Goal: Use online tool/utility: Utilize a website feature to perform a specific function

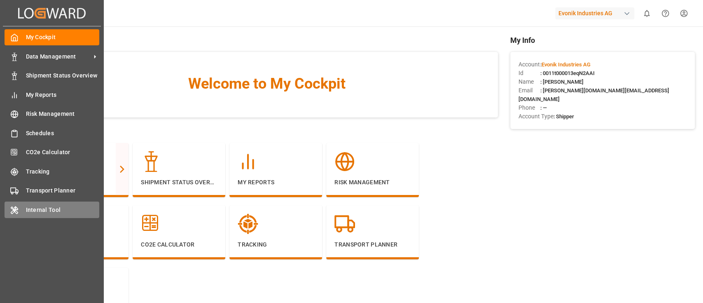
click at [42, 210] on span "Internal Tool" at bounding box center [63, 209] width 74 height 9
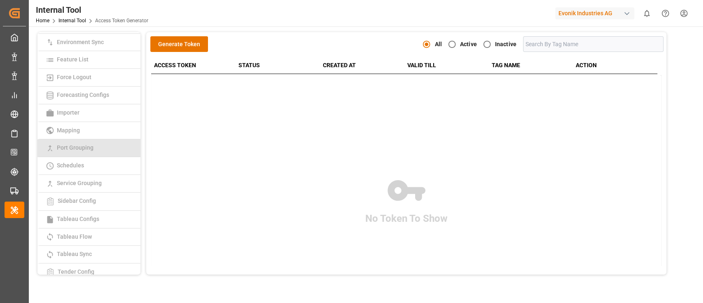
scroll to position [181, 0]
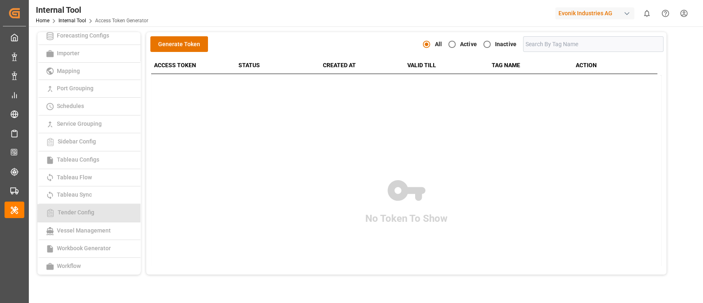
click at [96, 206] on link "Tender Config" at bounding box center [88, 213] width 103 height 18
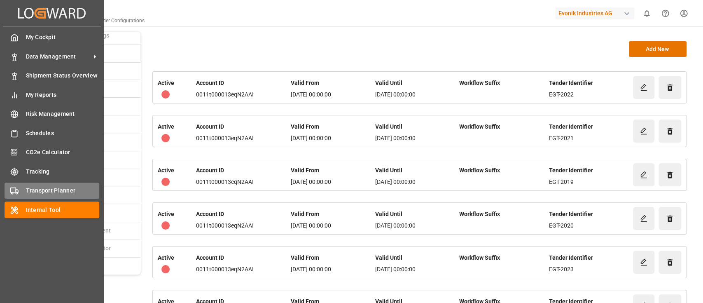
click at [40, 191] on span "Transport Planner" at bounding box center [63, 190] width 74 height 9
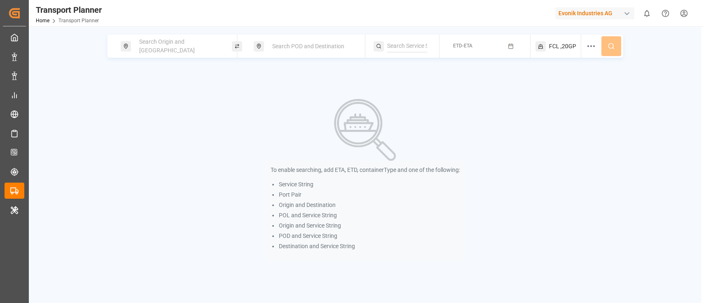
click at [194, 48] on span "Search Origin and POL" at bounding box center [167, 45] width 56 height 15
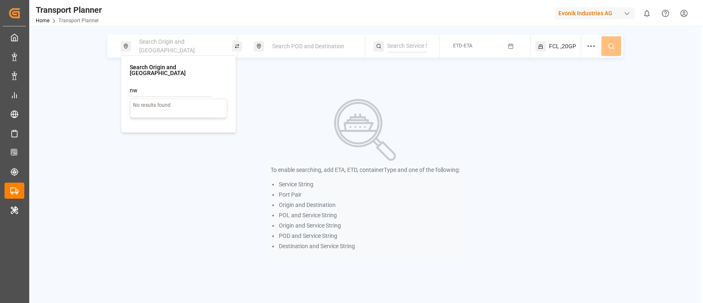
type input "n"
type input "NWC"
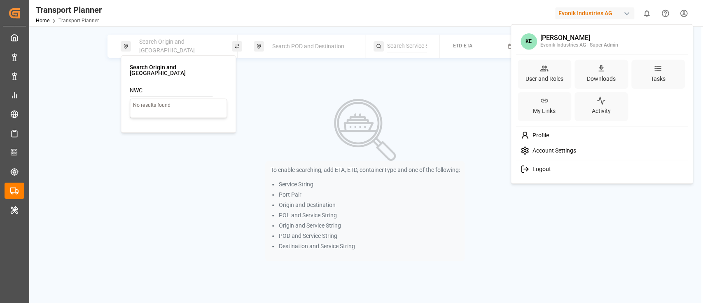
click at [680, 18] on html "Created by potrace 1.15, written by Peter Selinger 2001-2017 Created by potrace…" at bounding box center [351, 151] width 703 height 303
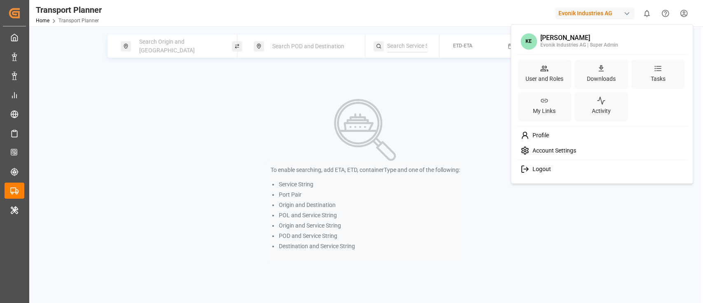
click at [616, 17] on html "Created by potrace 1.15, written by Peter Selinger 2001-2017 Created by potrace…" at bounding box center [351, 151] width 703 height 303
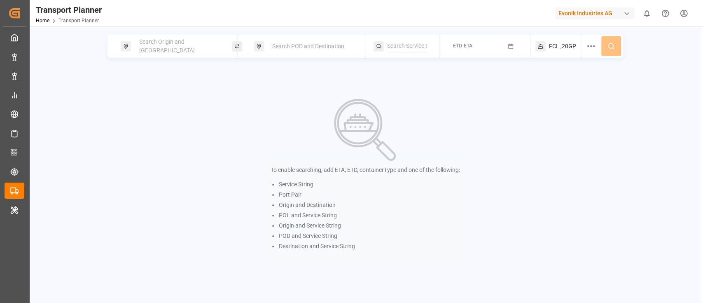
click at [613, 16] on div "Evonik Industries AG" at bounding box center [594, 13] width 79 height 12
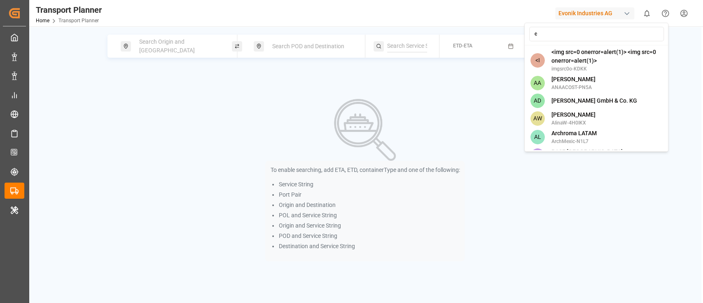
type input "co"
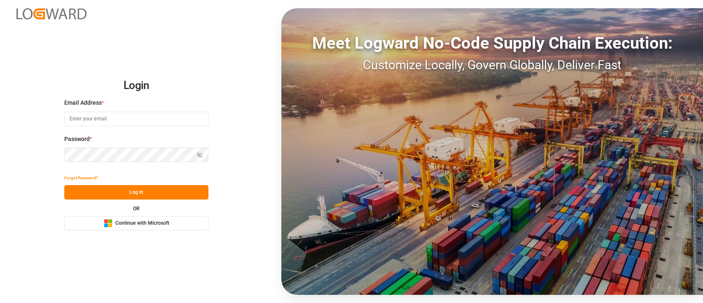
click at [150, 225] on span "Continue with Microsoft" at bounding box center [142, 222] width 54 height 7
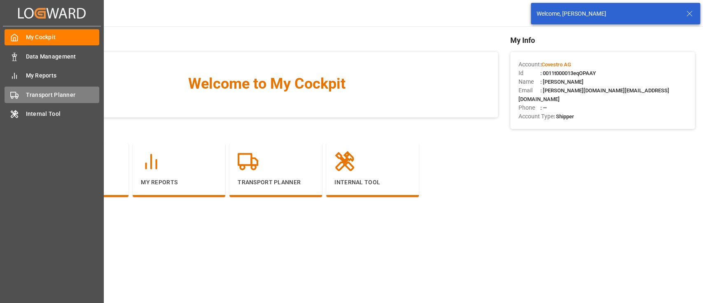
click at [54, 98] on span "Transport Planner" at bounding box center [63, 95] width 74 height 9
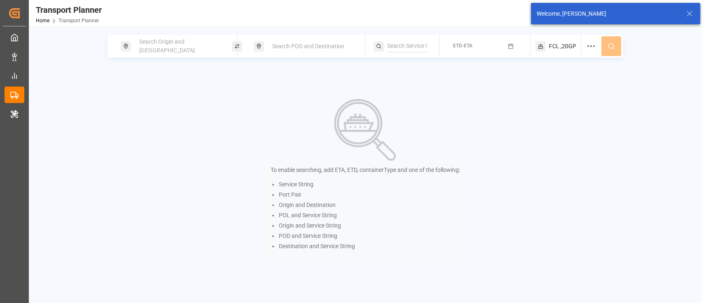
click at [186, 48] on span "Search Origin and [GEOGRAPHIC_DATA]" at bounding box center [167, 45] width 56 height 15
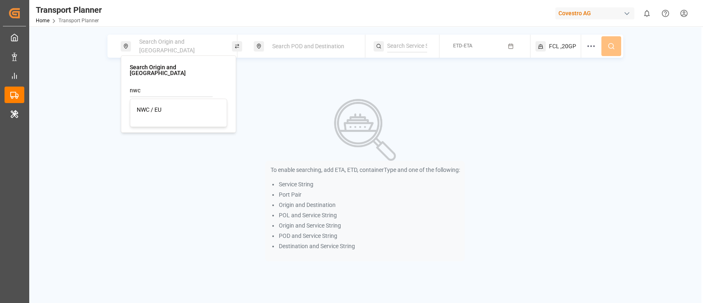
click at [169, 105] on div "NWC / EU" at bounding box center [178, 109] width 83 height 9
type input "NWC / EU"
click at [326, 51] on div "Search POD and Destination" at bounding box center [311, 46] width 89 height 15
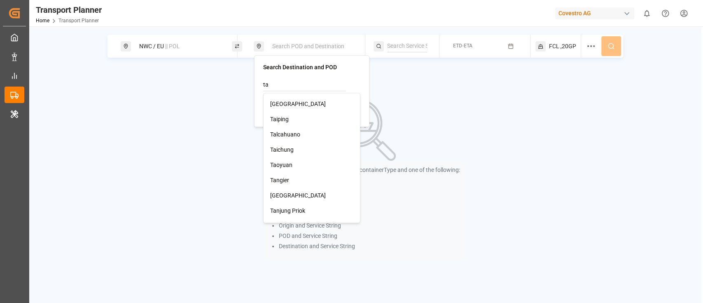
click at [310, 85] on input "ta" at bounding box center [304, 85] width 83 height 12
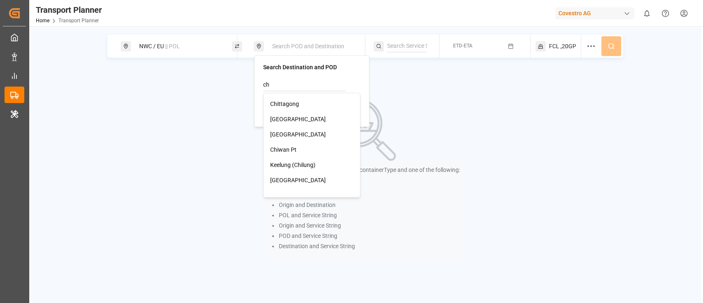
type input "c"
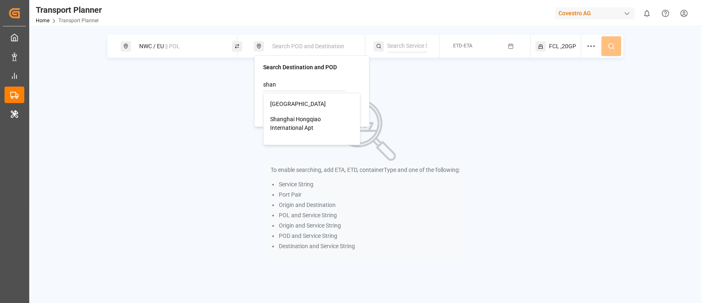
click at [303, 107] on div "Shanghai" at bounding box center [311, 104] width 83 height 9
type input "Shanghai"
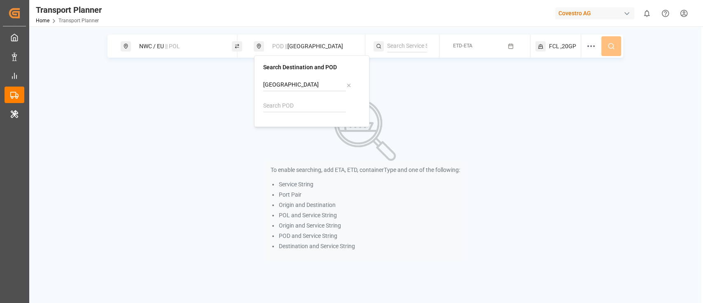
click at [474, 40] on button "ETD-ETA" at bounding box center [484, 46] width 81 height 16
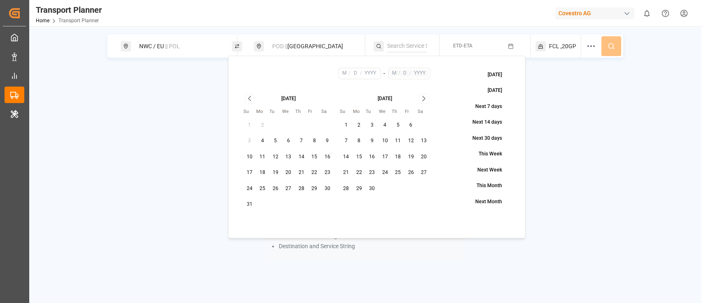
click at [291, 138] on button "6" at bounding box center [288, 140] width 13 height 13
type input "8"
type input "6"
type input "2025"
click at [422, 103] on icon "Go to next month" at bounding box center [423, 98] width 9 height 10
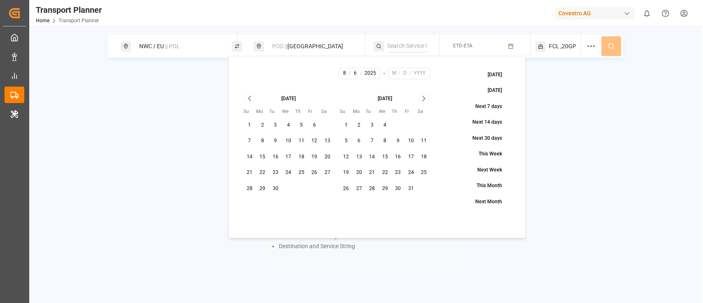
click at [422, 103] on icon "Go to next month" at bounding box center [423, 98] width 9 height 10
click at [344, 206] on button "30" at bounding box center [345, 204] width 13 height 13
type input "11"
type input "30"
type input "2025"
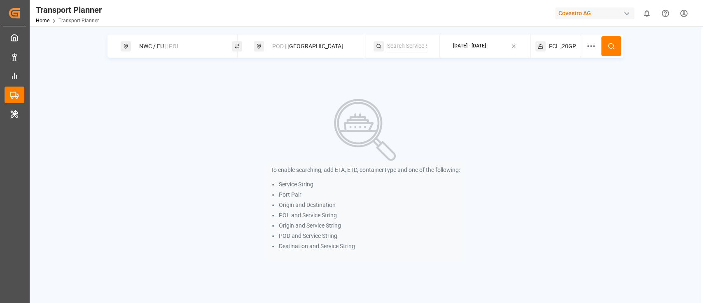
click at [610, 51] on button at bounding box center [611, 46] width 20 height 20
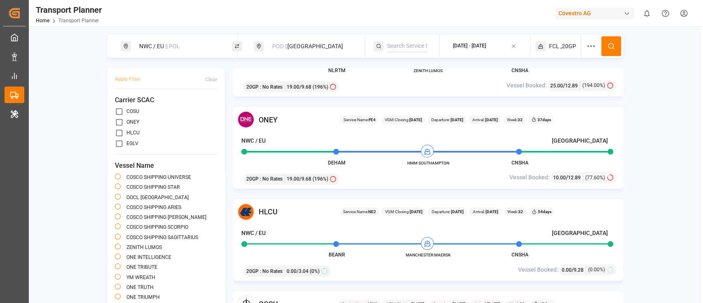
scroll to position [146, 0]
click at [259, 138] on h4 "NWC / EU" at bounding box center [253, 140] width 24 height 9
click at [632, 169] on div "NWC / EU || POL POD || Shanghai 2025-08-06 - 2025-11-30 FCL ,20GP Apply Filter …" at bounding box center [365, 181] width 672 height 293
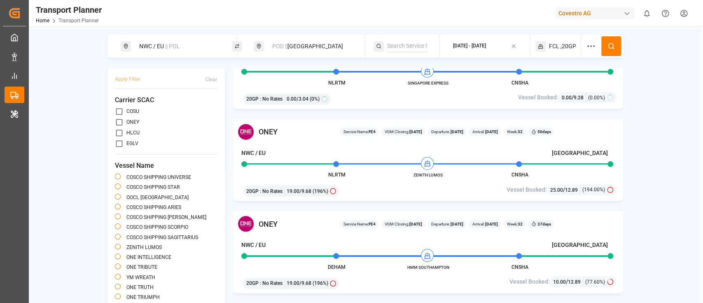
scroll to position [0, 0]
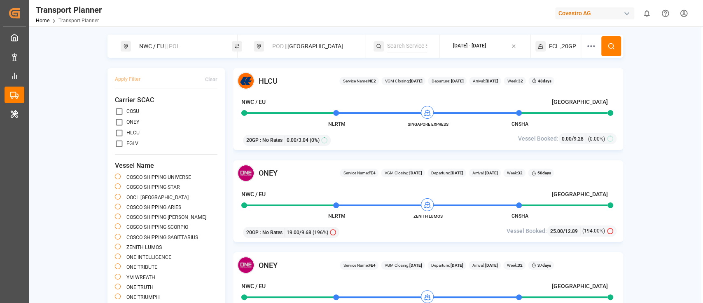
click at [245, 105] on h4 "NWC / EU" at bounding box center [253, 102] width 24 height 9
click at [323, 137] on icon at bounding box center [324, 140] width 6 height 6
click at [240, 82] on img at bounding box center [245, 80] width 17 height 17
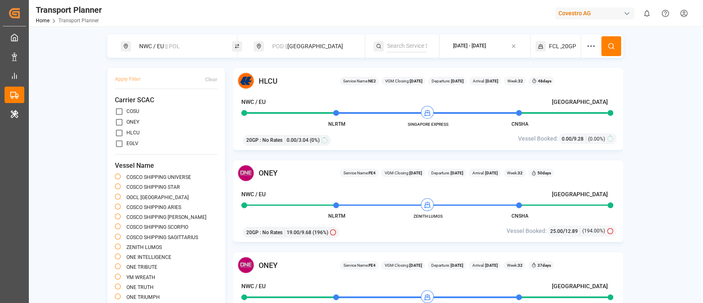
click at [240, 82] on img at bounding box center [245, 80] width 17 height 17
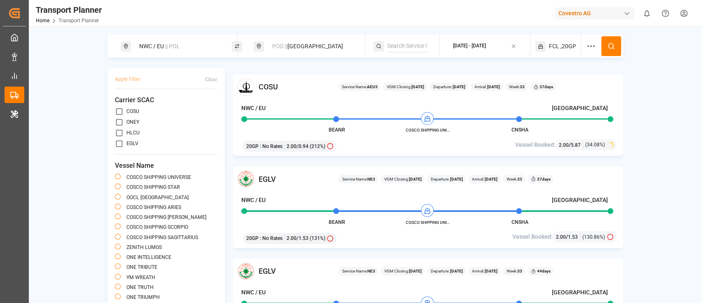
scroll to position [1843, 0]
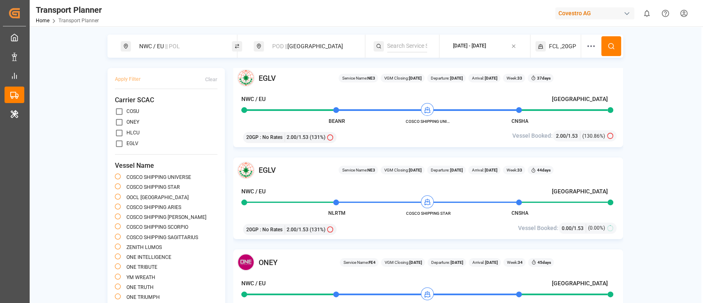
click at [450, 233] on div "20GP : No Rates 2.00 / 1.53 (131%)" at bounding box center [365, 228] width 250 height 14
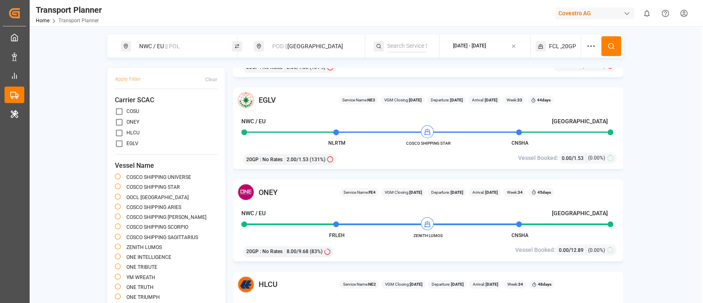
scroll to position [1916, 0]
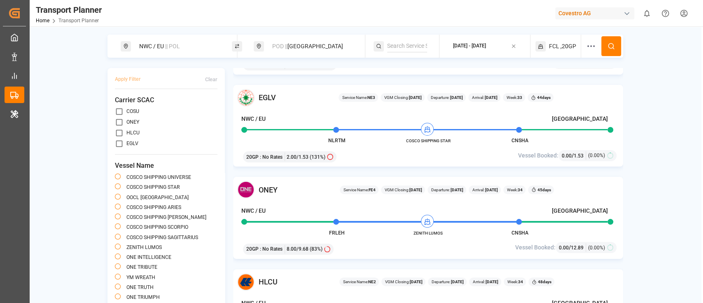
click at [458, 248] on div "20GP : No Rates 8.00 / 9.68 (83%)" at bounding box center [365, 247] width 250 height 14
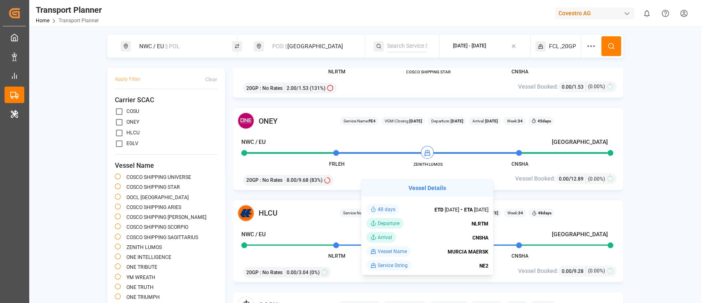
scroll to position [2067, 0]
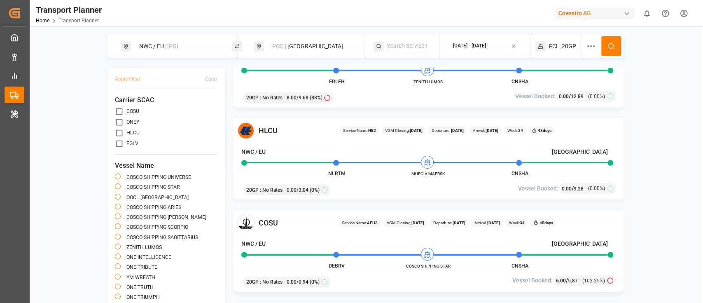
click at [521, 268] on span "CNSHA" at bounding box center [519, 266] width 17 height 6
click at [442, 259] on div "DEBRV COSCO SHIPPING STAR CNSHA" at bounding box center [424, 257] width 366 height 7
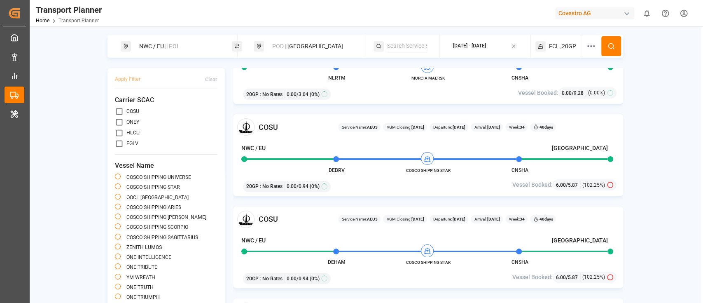
click at [455, 259] on div "COSU Service Name: AEU3 VGM Closing: 16-08-2025 Departure: 21-08-2025 Arrival: …" at bounding box center [427, 247] width 389 height 82
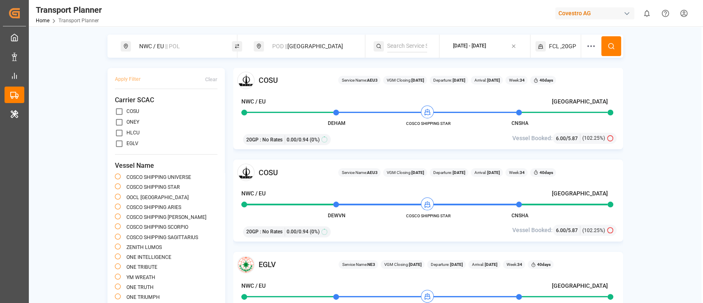
scroll to position [2302, 0]
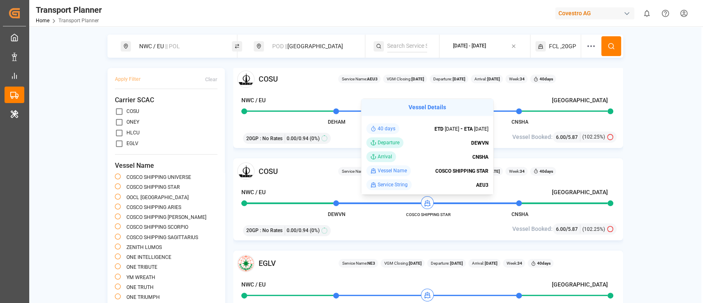
click at [436, 224] on div "20GP : No Rates 0.00 / 0.94 (0%)" at bounding box center [365, 229] width 250 height 14
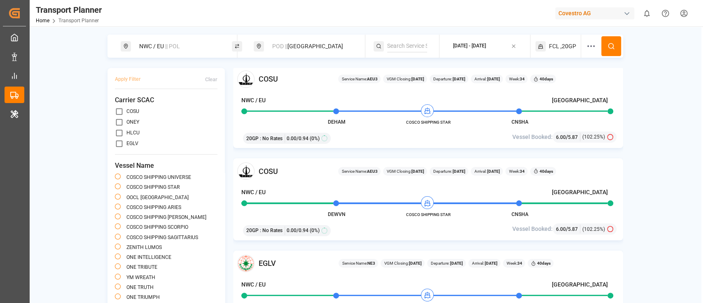
scroll to position [2410, 0]
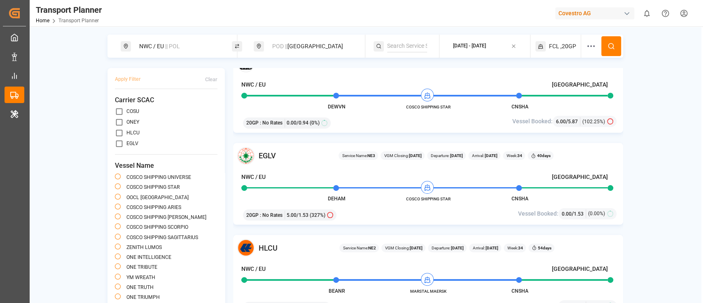
click at [511, 231] on div "HLCU Service Name: NE2 VGM Closing: 01-08-2025 Departure: 06-08-2025 Arrival: 2…" at bounding box center [427, 189] width 389 height 242
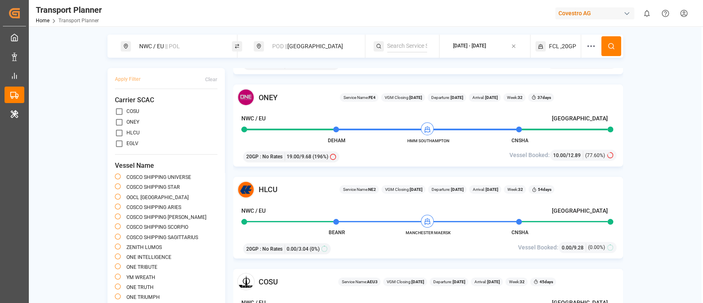
scroll to position [0, 0]
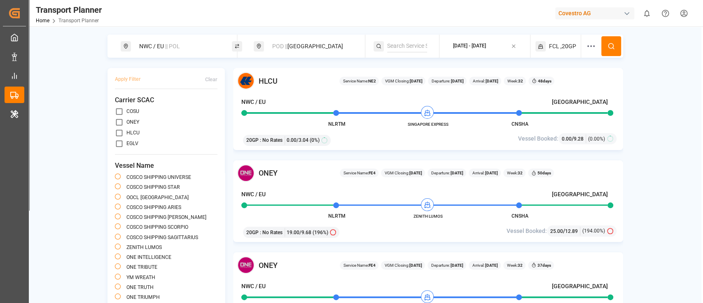
click at [334, 45] on div "POD || Shanghai" at bounding box center [311, 46] width 89 height 15
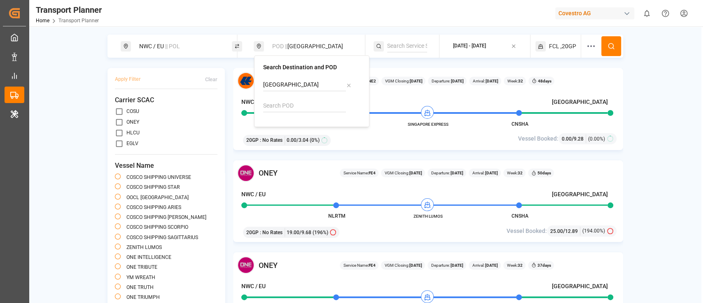
type input "t"
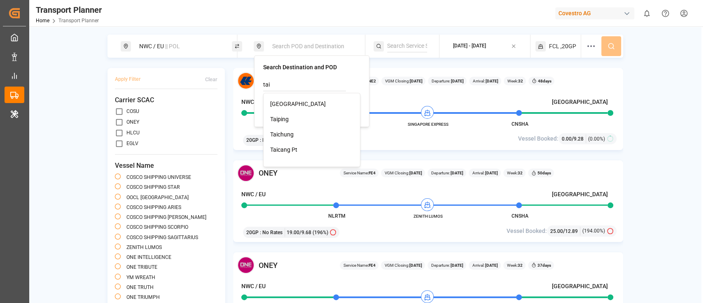
click at [290, 133] on span "Taichung" at bounding box center [281, 134] width 23 height 7
type input "Taichung"
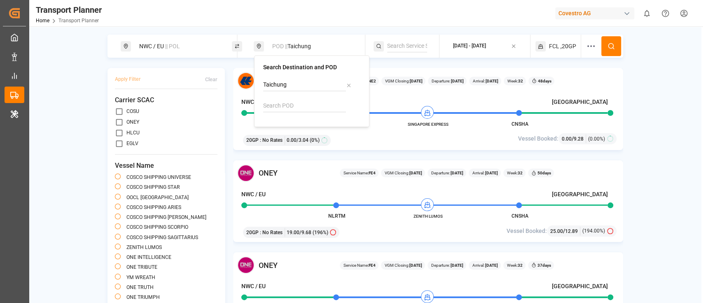
click at [614, 44] on button at bounding box center [611, 46] width 20 height 20
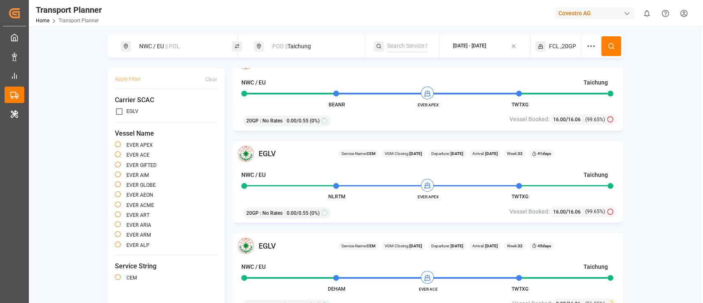
scroll to position [25, 0]
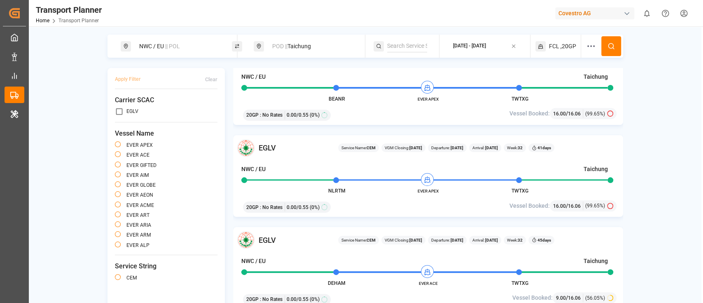
click at [504, 219] on div "EGLV Service Name: CEM VGM Closing: 01-08-2025 Departure: 06-08-2025 Arrival: 1…" at bounding box center [427, 189] width 389 height 242
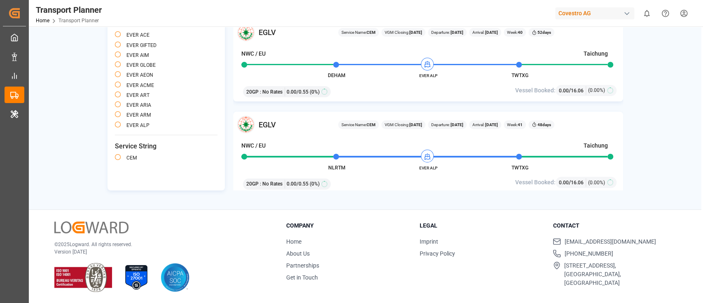
scroll to position [2625, 0]
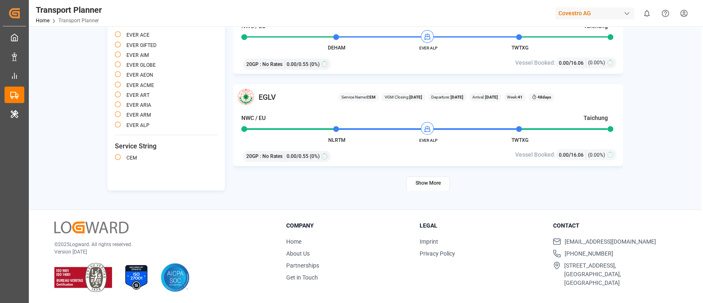
click at [439, 180] on button "Show More" at bounding box center [428, 183] width 44 height 14
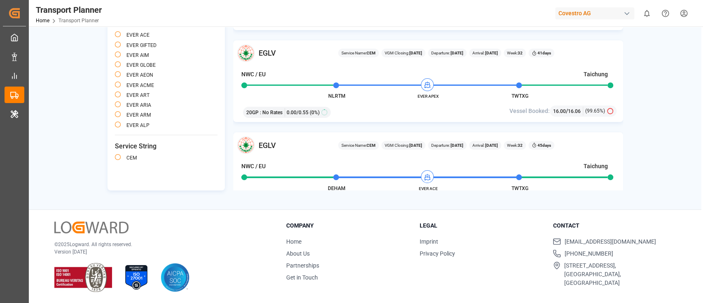
scroll to position [0, 0]
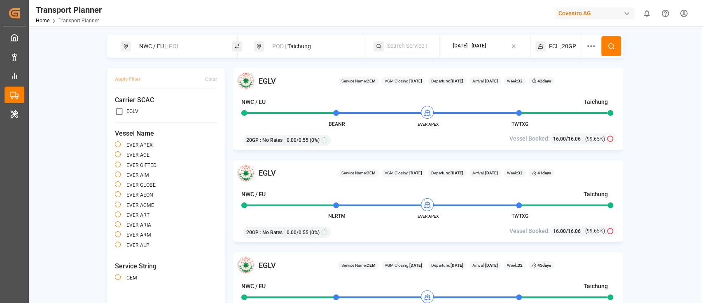
click at [302, 47] on div "POD || Taichung" at bounding box center [311, 46] width 89 height 15
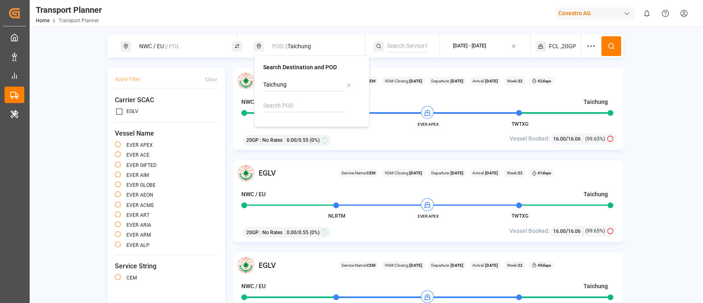
click at [346, 84] on icon at bounding box center [348, 85] width 6 height 6
click at [197, 41] on div "NWC / EU || POL" at bounding box center [178, 46] width 89 height 15
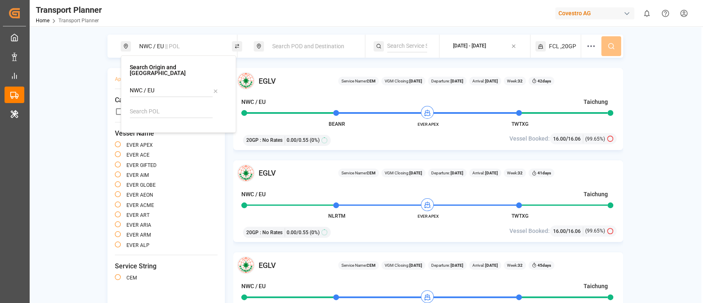
click at [214, 88] on icon at bounding box center [215, 91] width 6 height 6
click at [248, 62] on div "Search Origin and POL Search POD and Destination 2025-08-06 - 2025-11-30 FCL ,2…" at bounding box center [365, 172] width 672 height 275
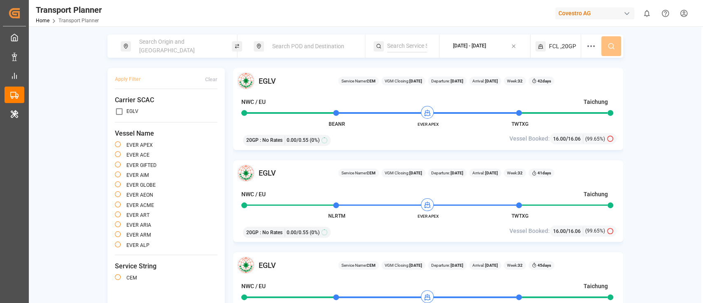
click at [518, 45] on button "2025-08-06 - 2025-11-30" at bounding box center [484, 46] width 81 height 16
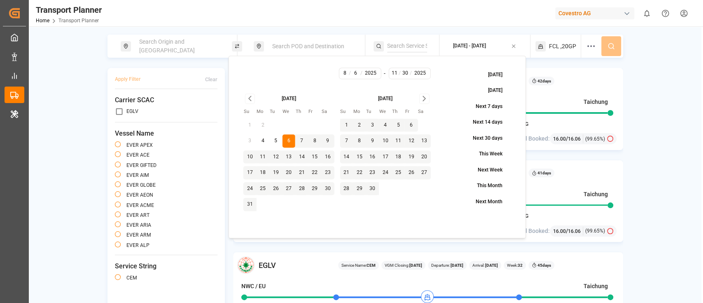
click at [514, 45] on icon "button" at bounding box center [514, 46] width 6 height 6
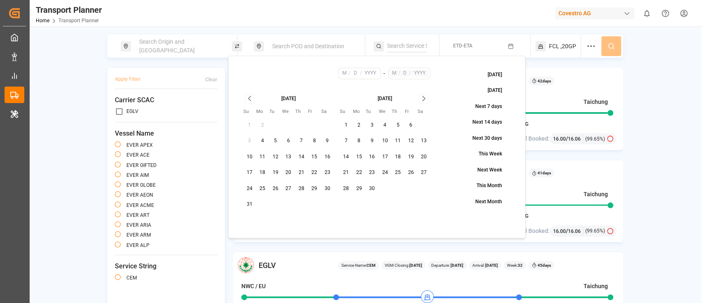
click at [617, 69] on div "EGLV Service Name: CEM VGM Closing: 01-08-2025 Departure: 06-08-2025 Arrival: 1…" at bounding box center [427, 109] width 389 height 82
